Goal: Navigation & Orientation: Understand site structure

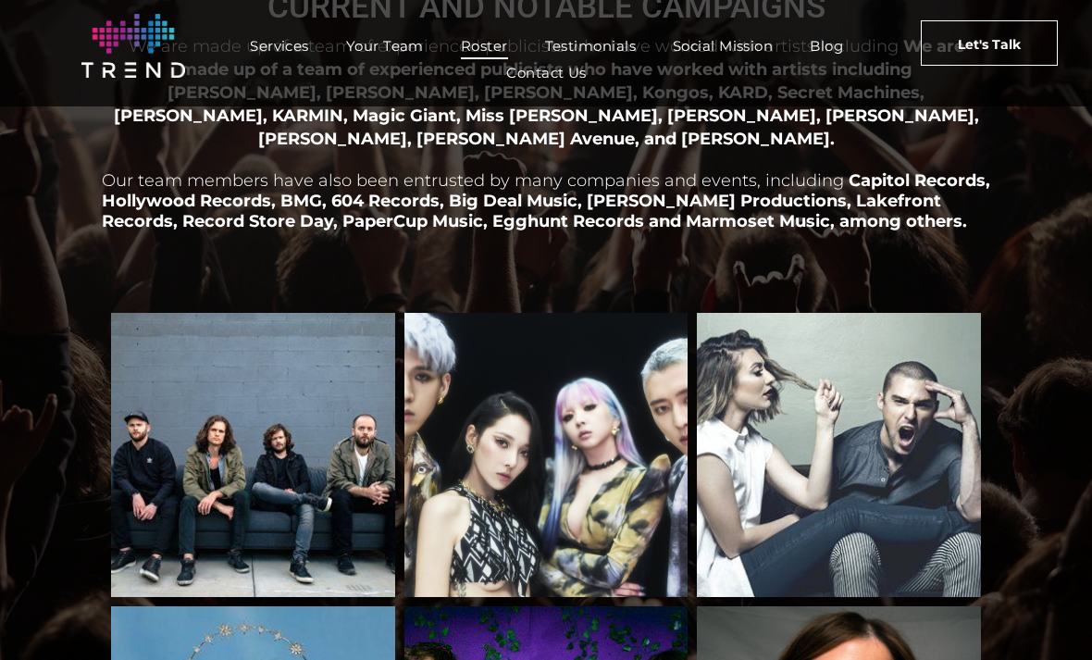
scroll to position [281, 0]
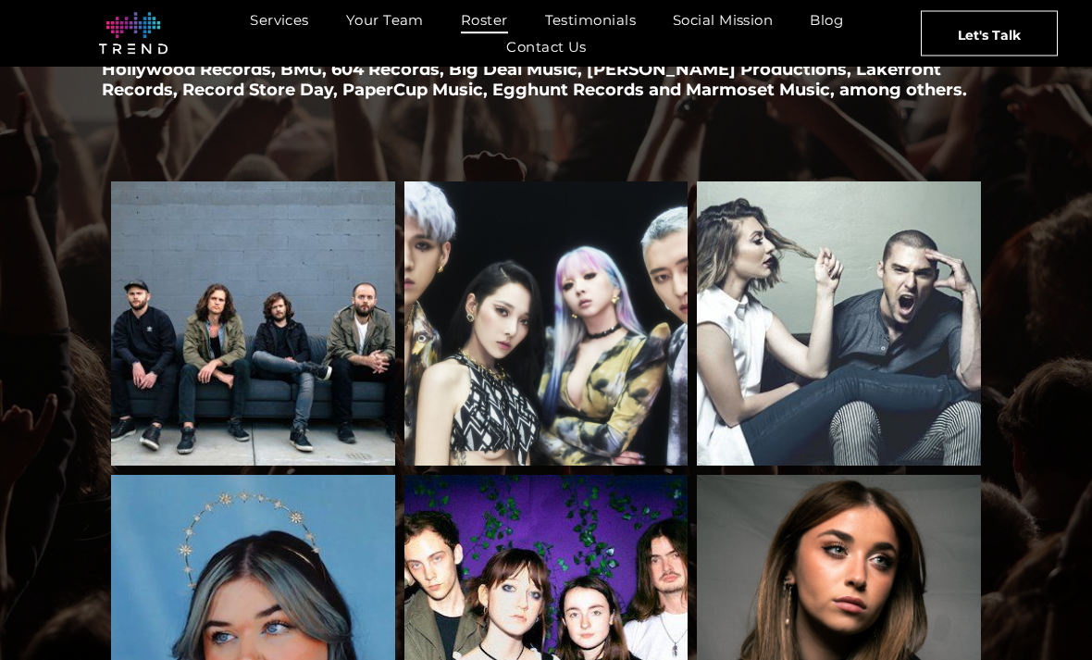
click at [644, 366] on link "KARD" at bounding box center [547, 323] width 284 height 284
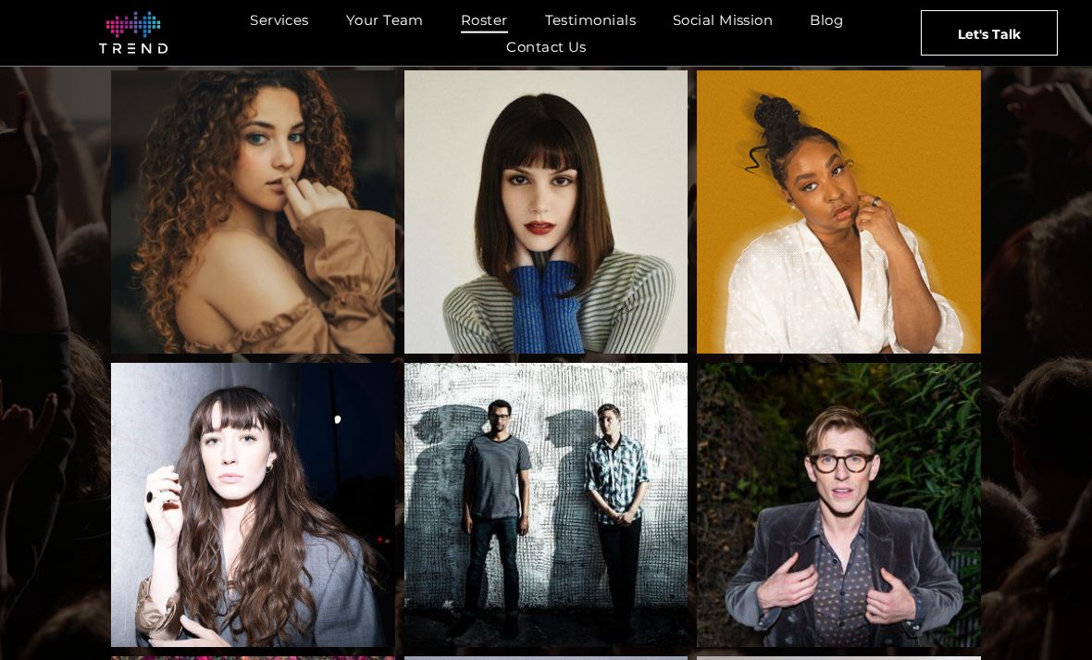
scroll to position [1084, 0]
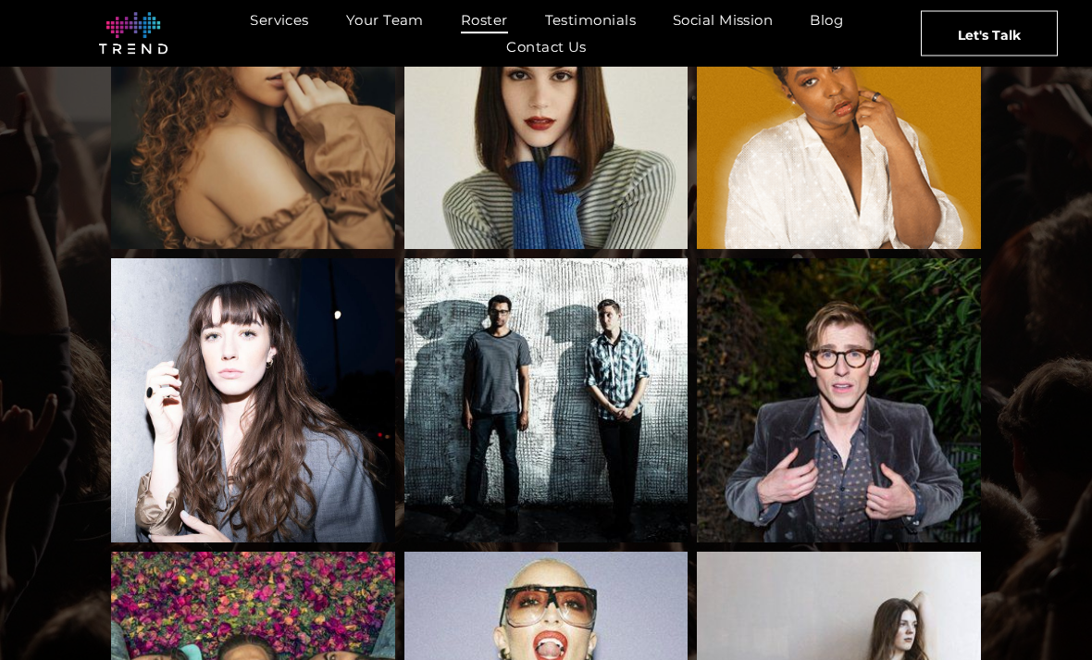
click at [612, 180] on link "Leezy" at bounding box center [547, 108] width 284 height 284
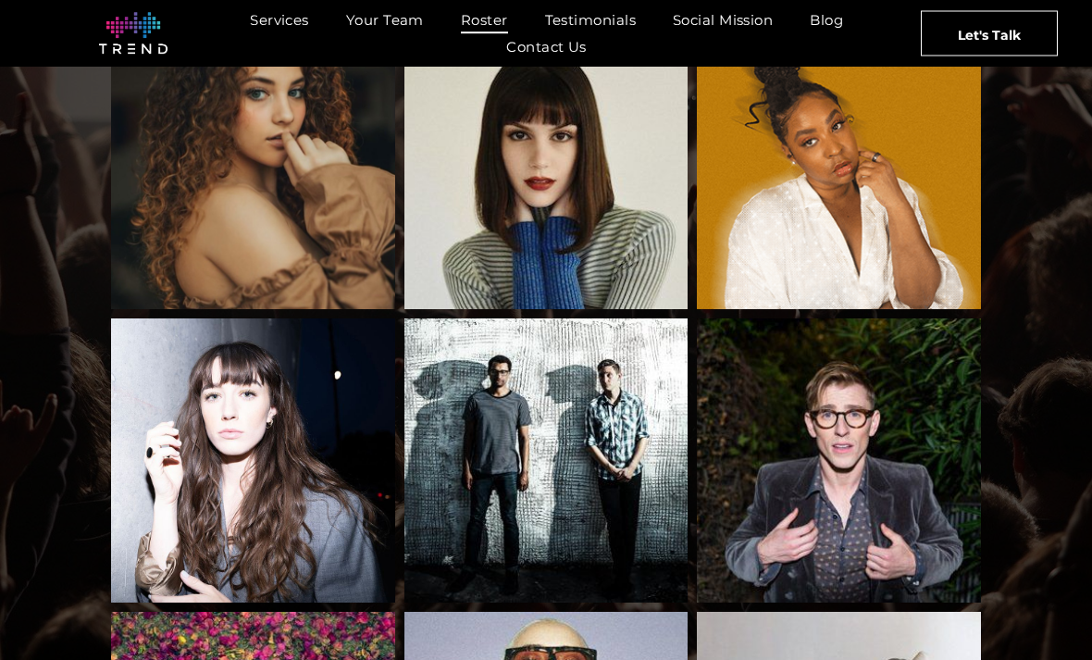
click at [804, 228] on link "Breana Marin" at bounding box center [839, 168] width 284 height 284
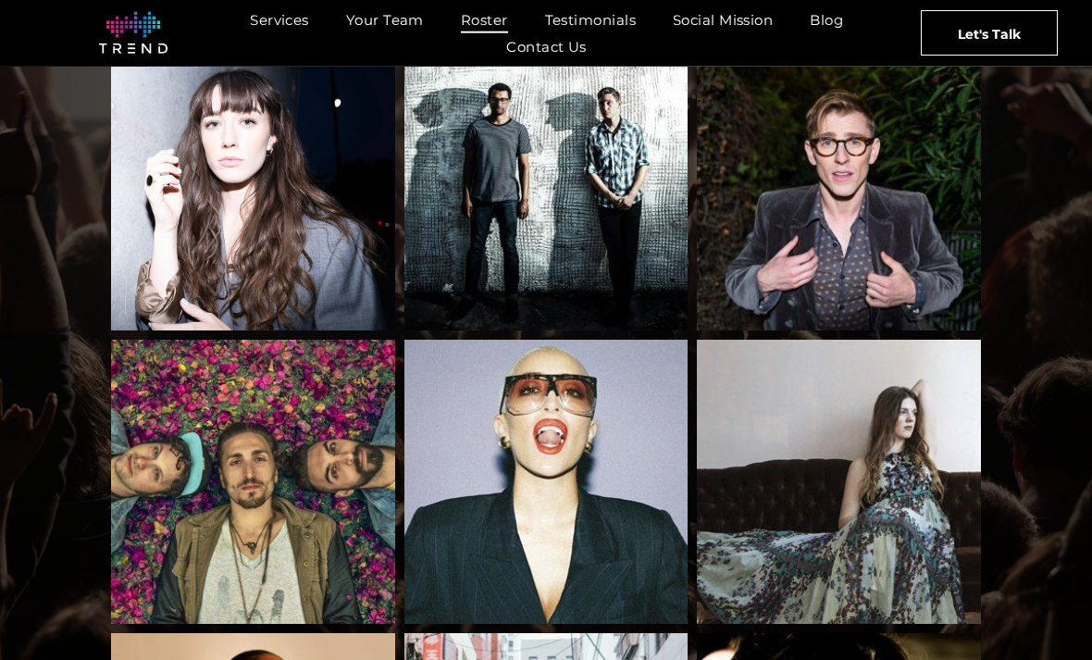
scroll to position [1306, 0]
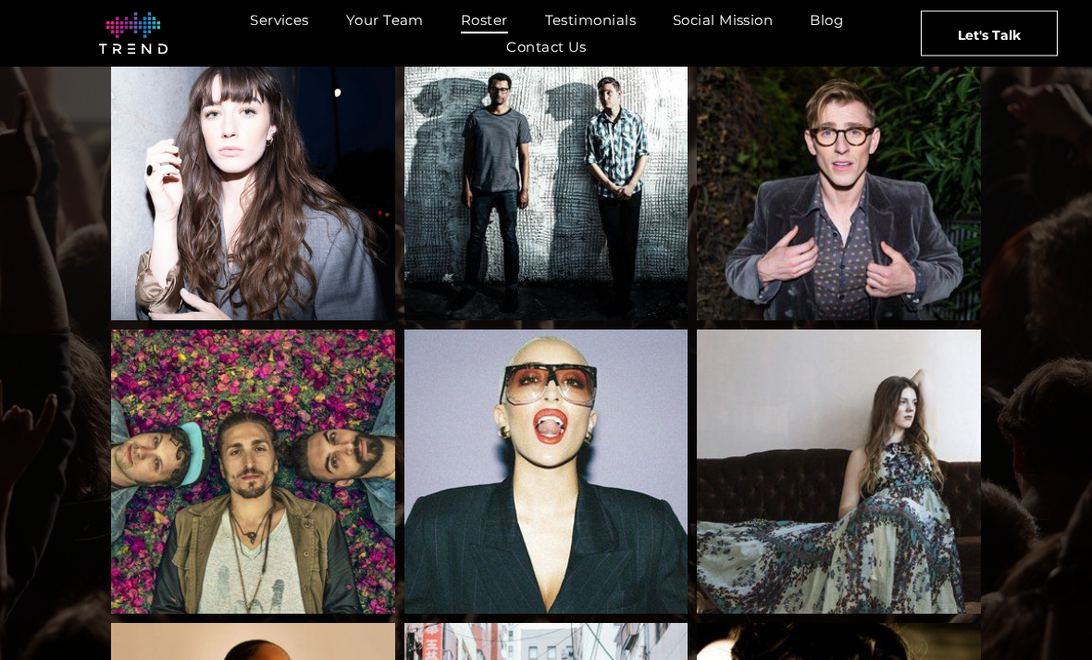
click at [158, 552] on link "Magic Giant" at bounding box center [253, 472] width 284 height 284
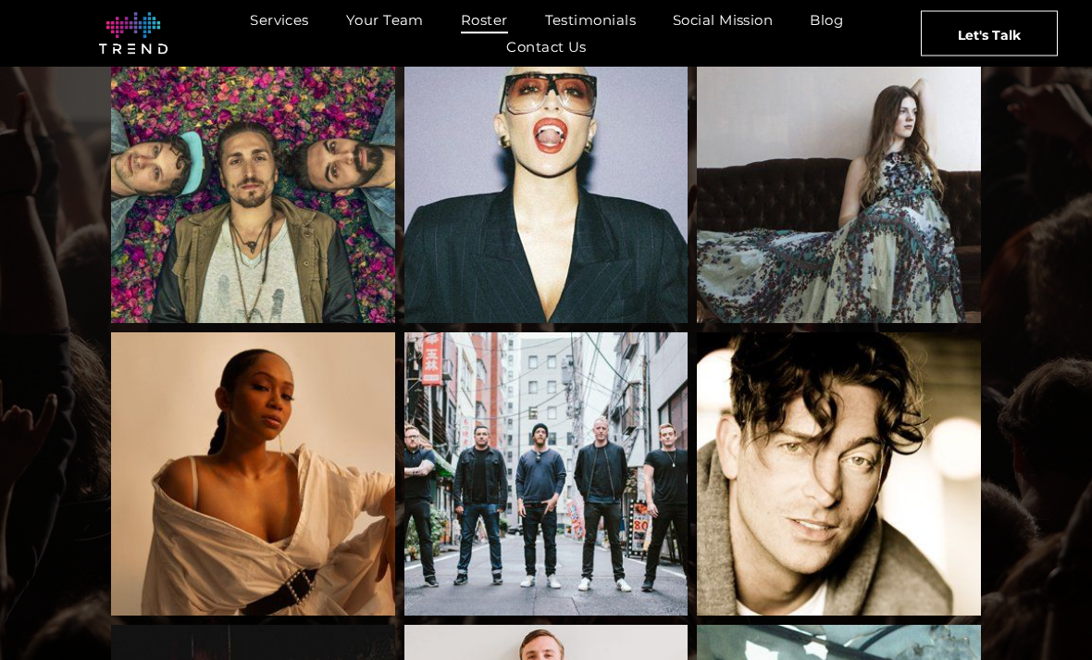
click at [894, 175] on link "Emily Keener" at bounding box center [839, 181] width 284 height 284
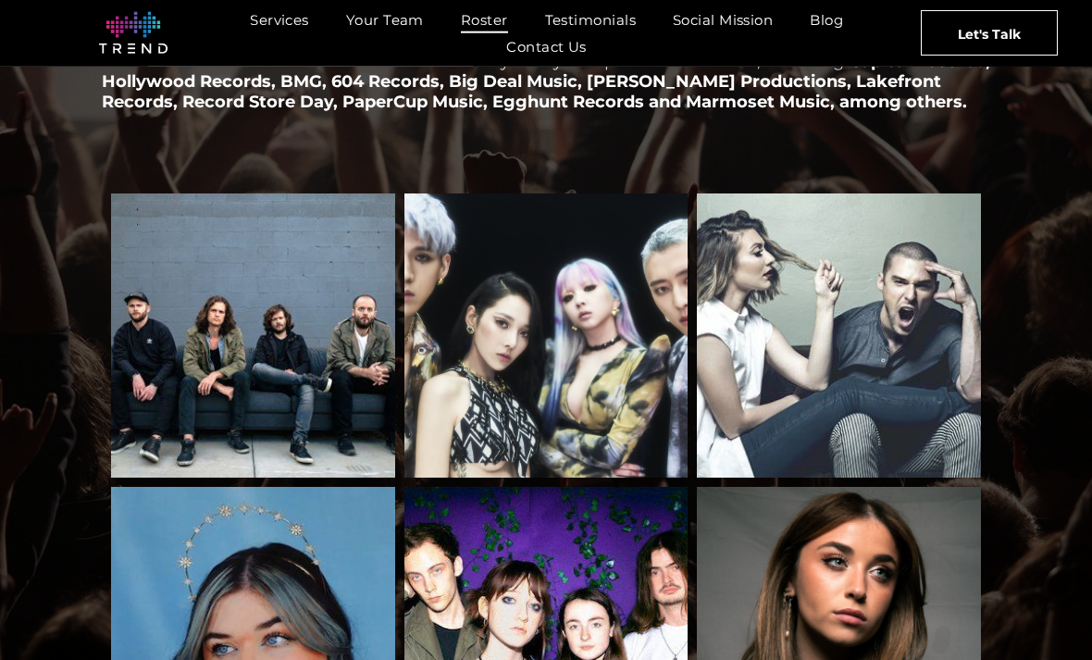
scroll to position [269, 0]
click at [171, 596] on link "Courtney Govan" at bounding box center [253, 629] width 284 height 284
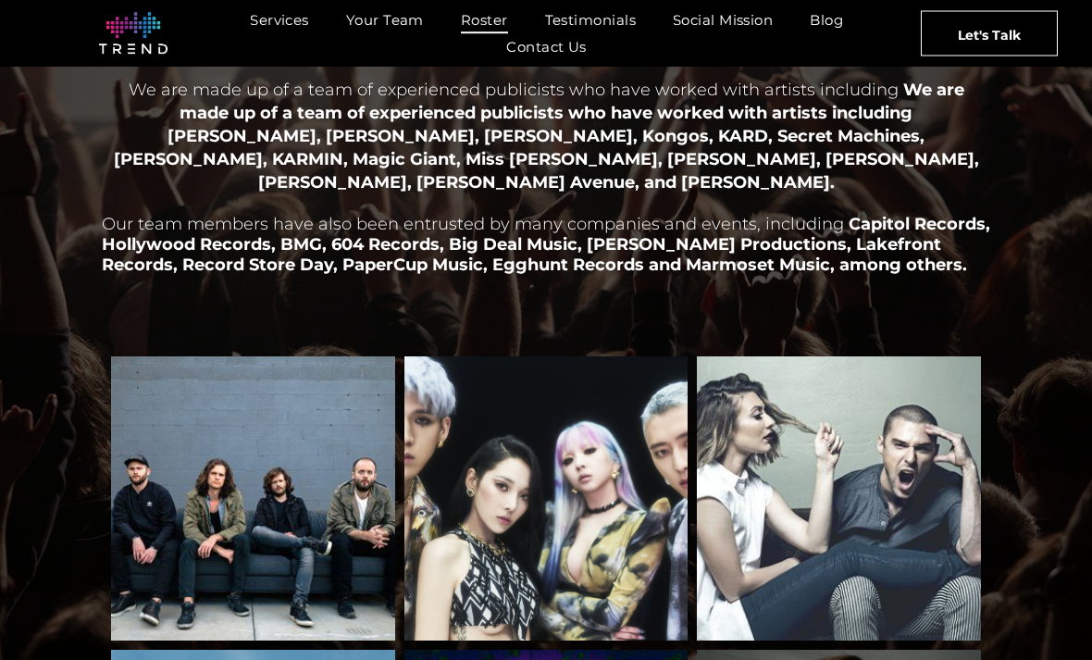
scroll to position [105, 0]
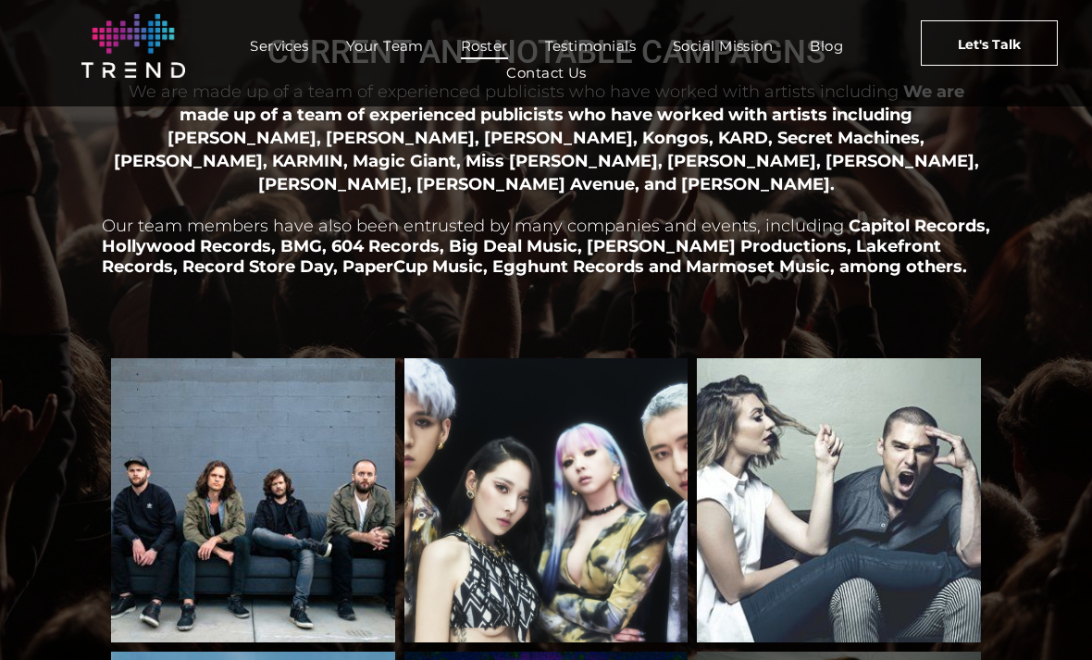
click at [143, 555] on link "Kongos" at bounding box center [253, 500] width 284 height 284
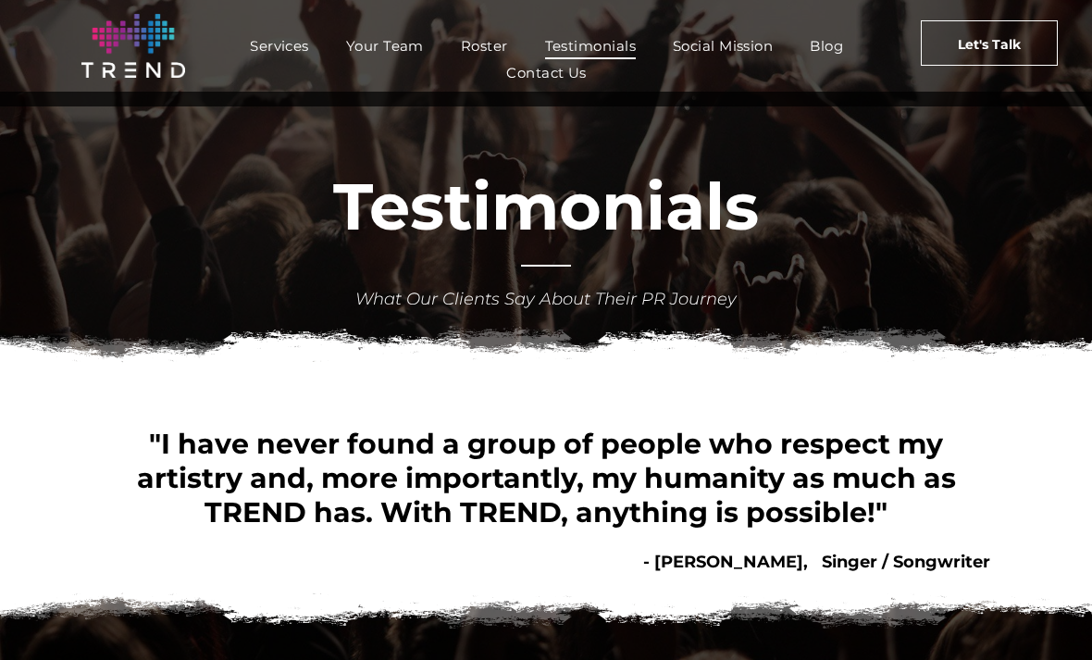
click at [759, 56] on span "Social Mission" at bounding box center [723, 45] width 100 height 27
